Goal: Information Seeking & Learning: Find specific page/section

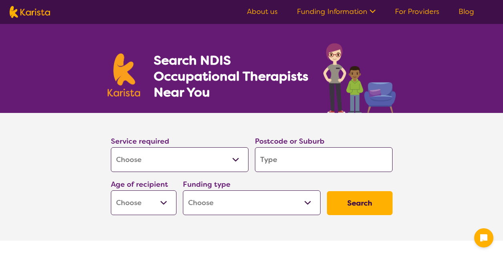
select select "[MEDICAL_DATA]"
click at [277, 162] on input "search" at bounding box center [324, 160] width 138 height 25
type input "3"
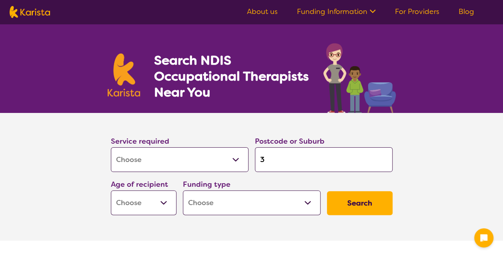
type input "32"
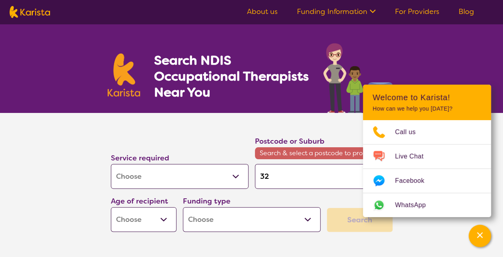
type input "320"
type input "3204"
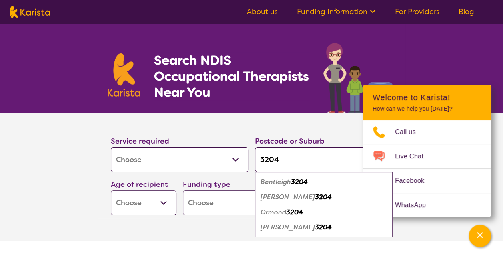
type input "3204"
click at [287, 180] on em "Bentleigh" at bounding box center [275, 182] width 30 height 8
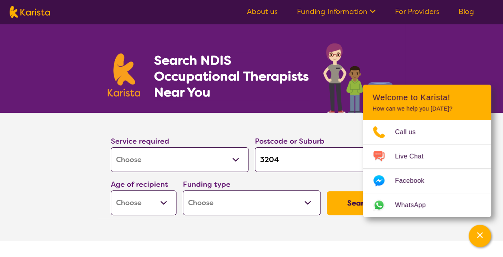
click at [164, 202] on select "Early Childhood - 0 to 9 Child - 10 to 11 Adolescent - 12 to 17 Adult - 18 to 6…" at bounding box center [144, 203] width 66 height 25
select select "EC"
click at [111, 191] on select "Early Childhood - 0 to 9 Child - 10 to 11 Adolescent - 12 to 17 Adult - 18 to 6…" at bounding box center [144, 203] width 66 height 25
select select "EC"
click at [278, 201] on select "Home Care Package (HCP) National Disability Insurance Scheme (NDIS) I don't know" at bounding box center [252, 203] width 138 height 25
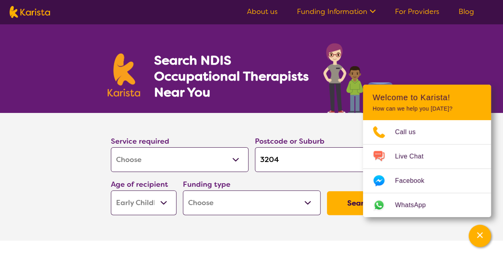
select select "i-don-t-know"
click at [183, 191] on select "Home Care Package (HCP) National Disability Insurance Scheme (NDIS) I don't know" at bounding box center [252, 203] width 138 height 25
select select "i-don-t-know"
click at [334, 203] on button "Search" at bounding box center [360, 204] width 66 height 24
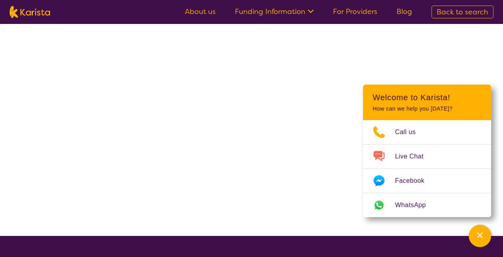
select select "[MEDICAL_DATA]"
select select "EC"
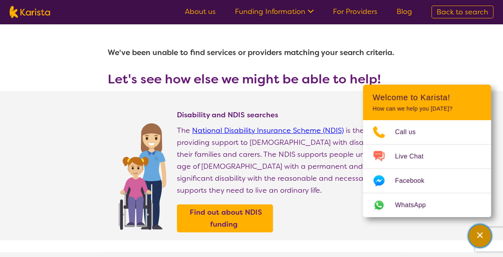
click at [479, 233] on icon "Channel Menu" at bounding box center [479, 236] width 8 height 8
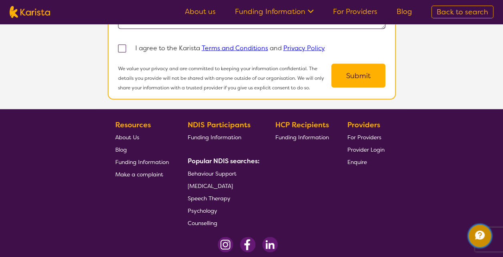
scroll to position [763, 0]
